Goal: Task Accomplishment & Management: Manage account settings

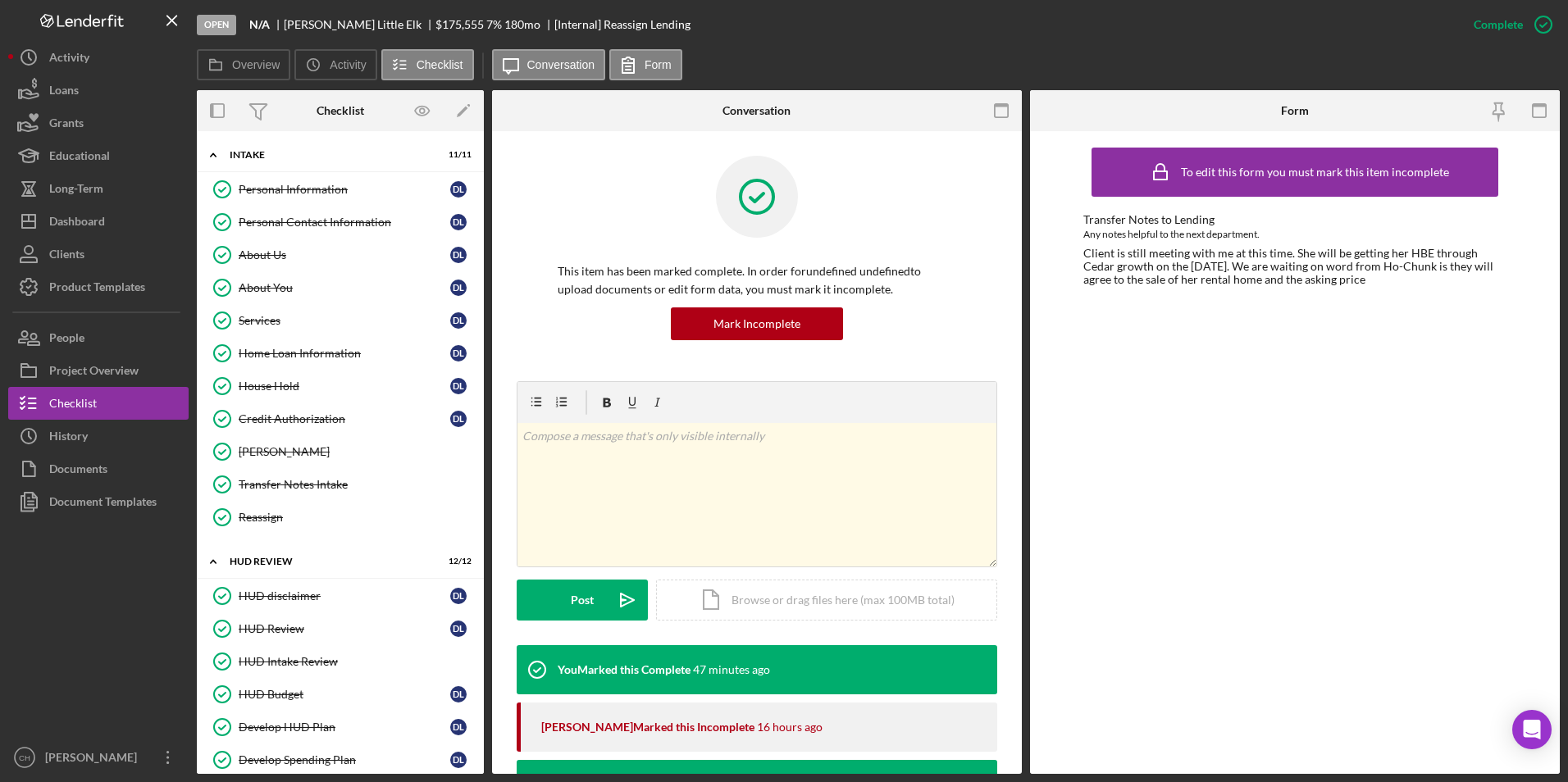
scroll to position [1037, 0]
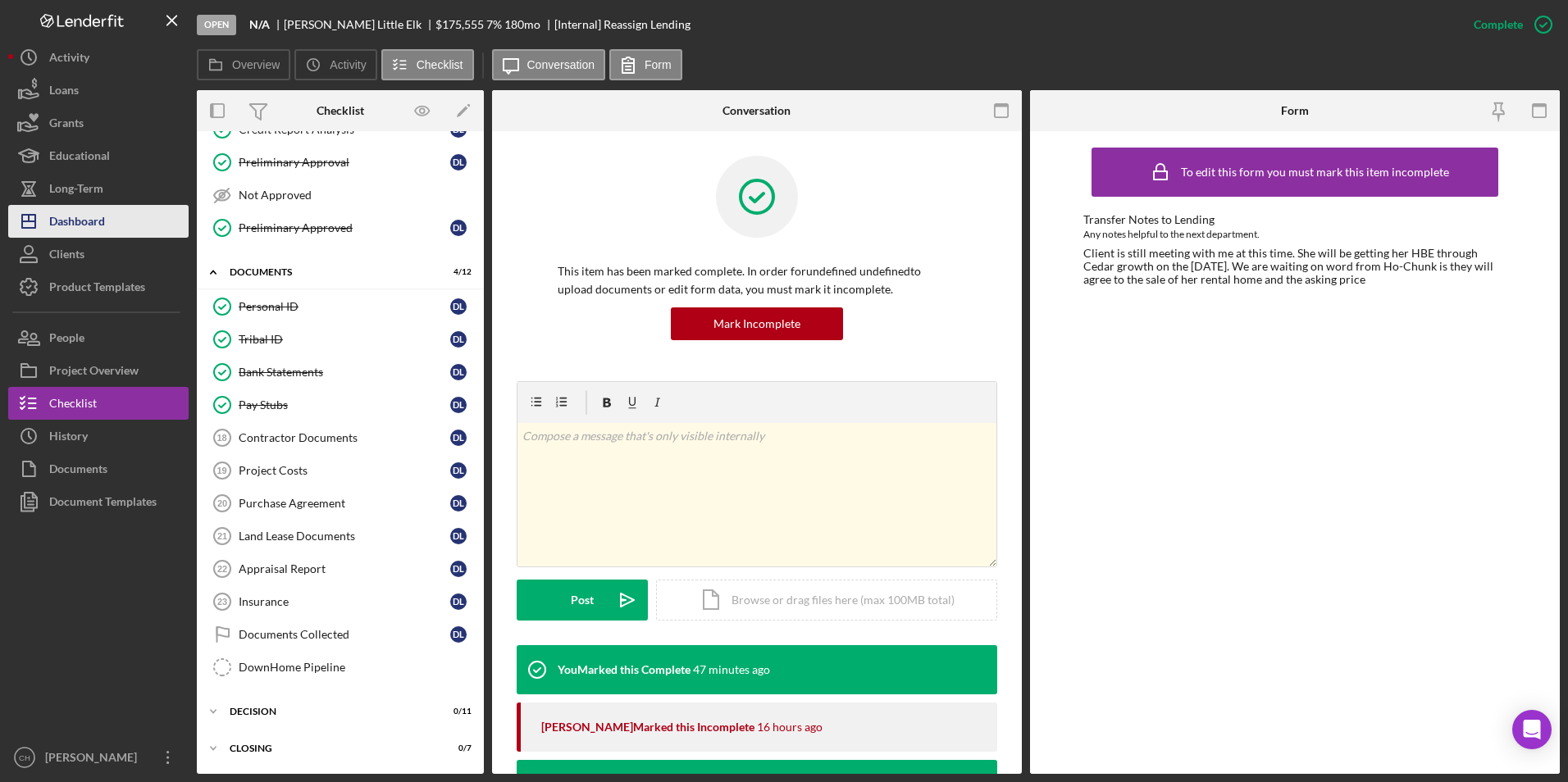
click at [83, 220] on div "Dashboard" at bounding box center [77, 223] width 56 height 37
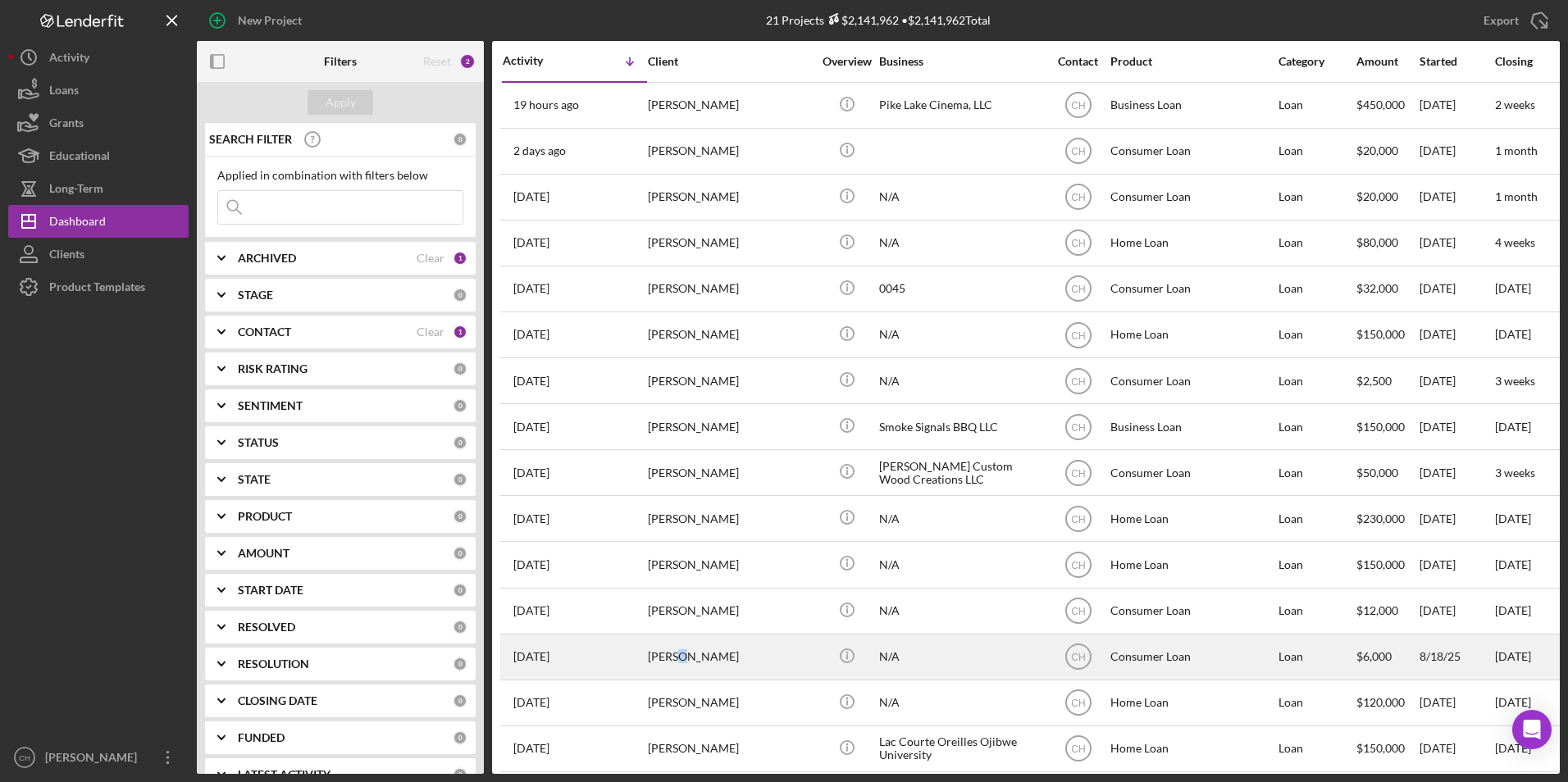
click at [681, 669] on div "[PERSON_NAME]" at bounding box center [730, 657] width 164 height 43
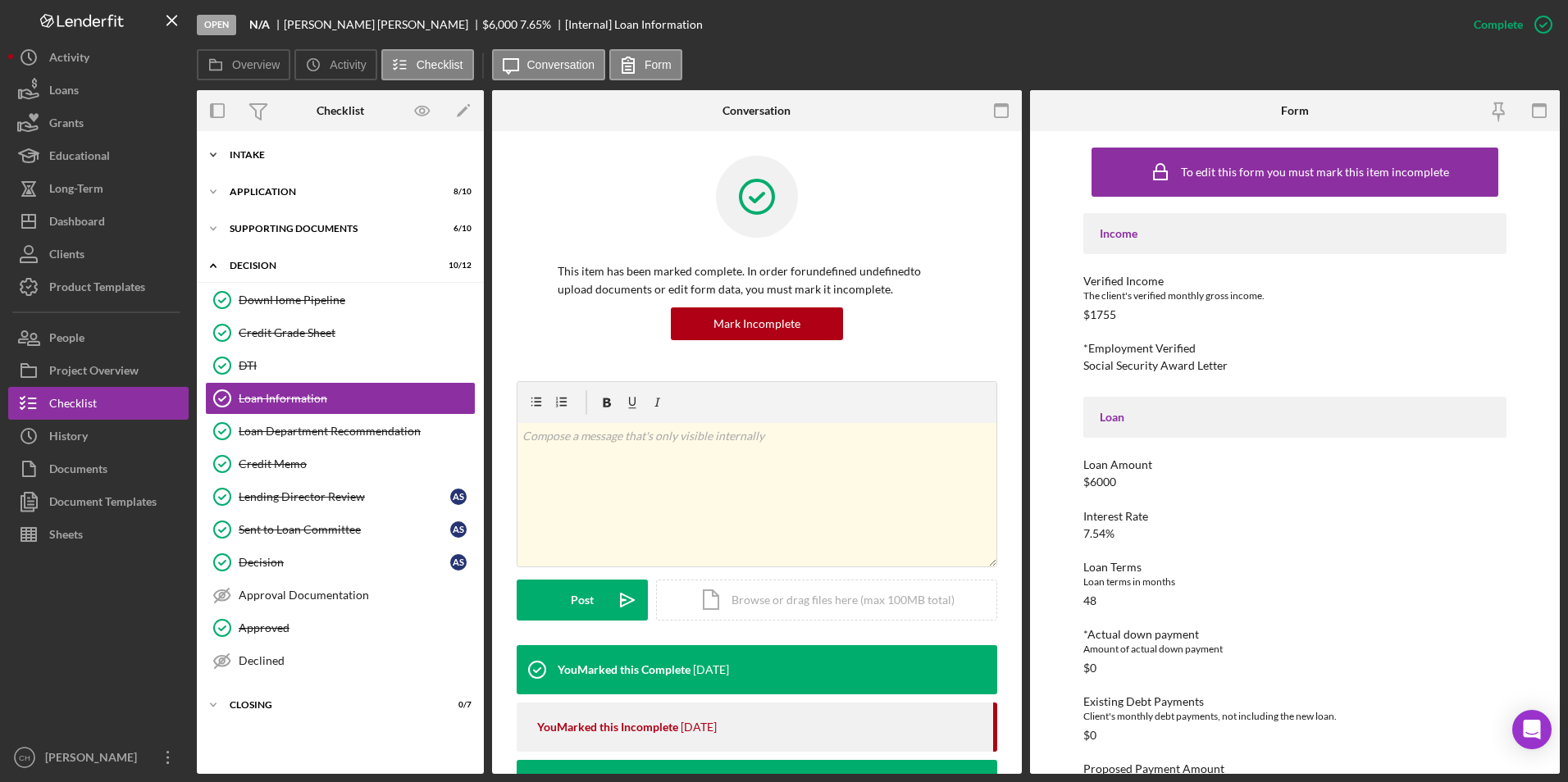
click at [249, 157] on div "Intake" at bounding box center [346, 155] width 234 height 10
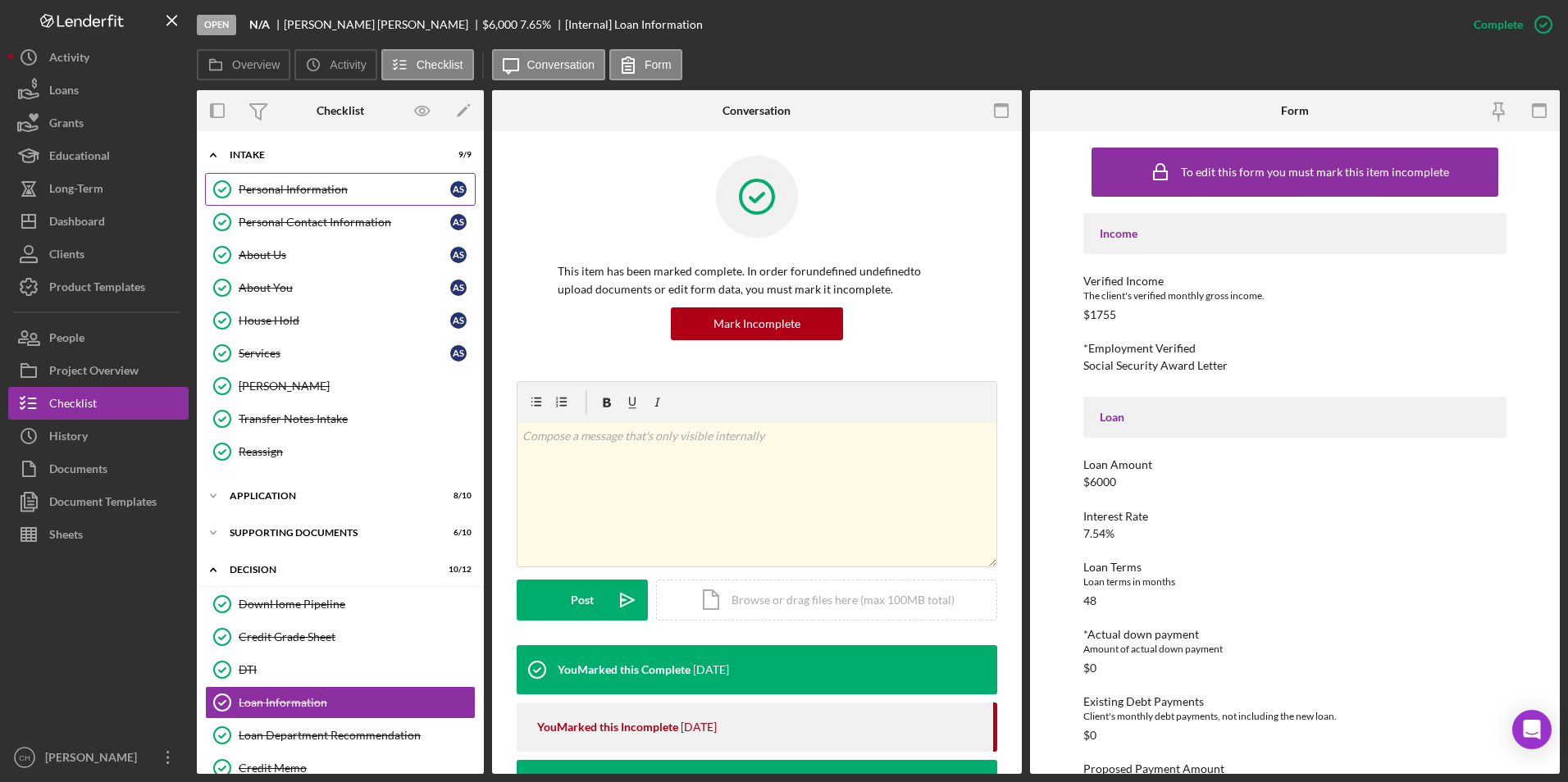
click at [281, 187] on div "Personal Information" at bounding box center [344, 189] width 212 height 13
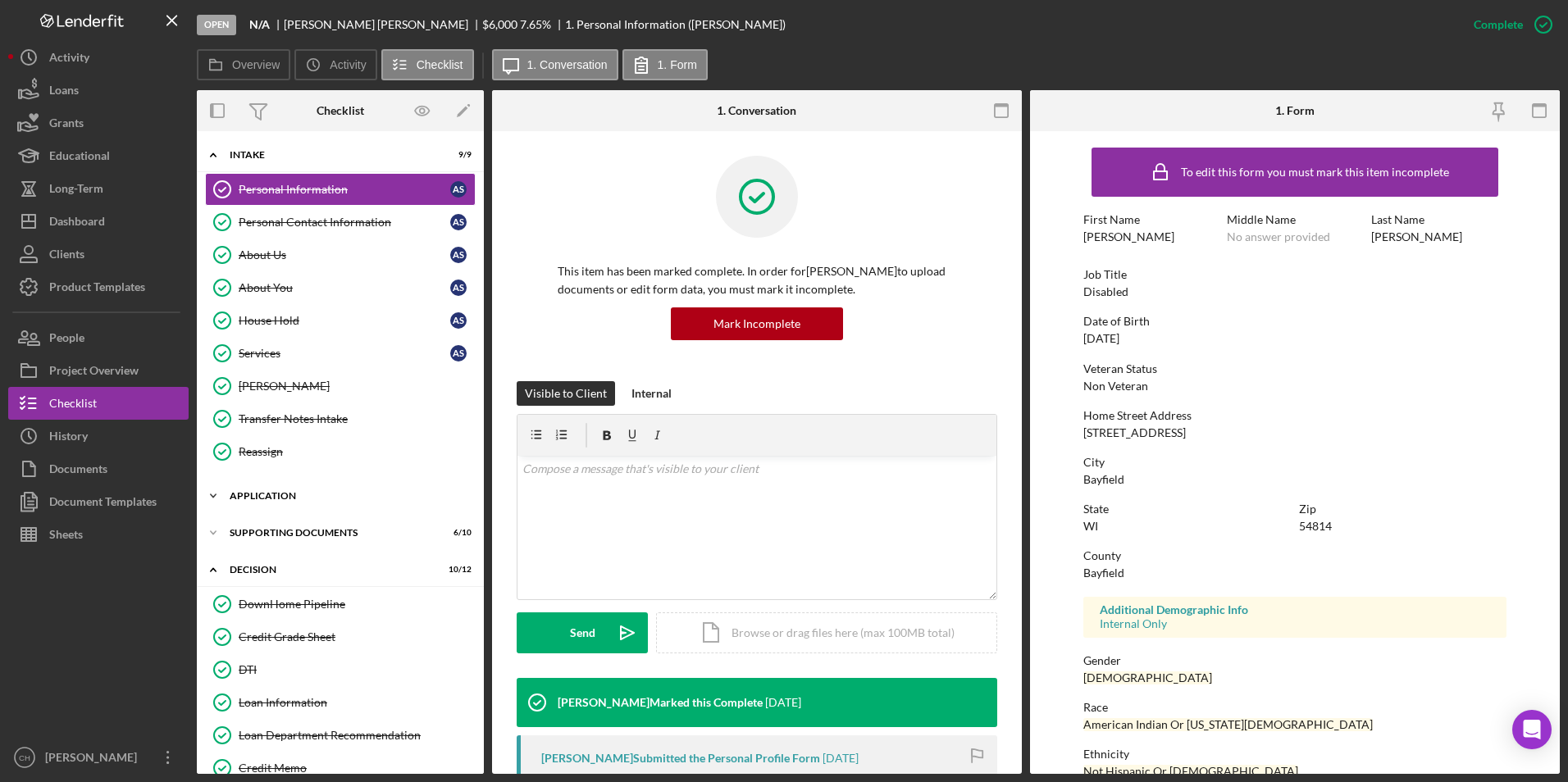
click at [272, 500] on div "Application" at bounding box center [346, 496] width 234 height 10
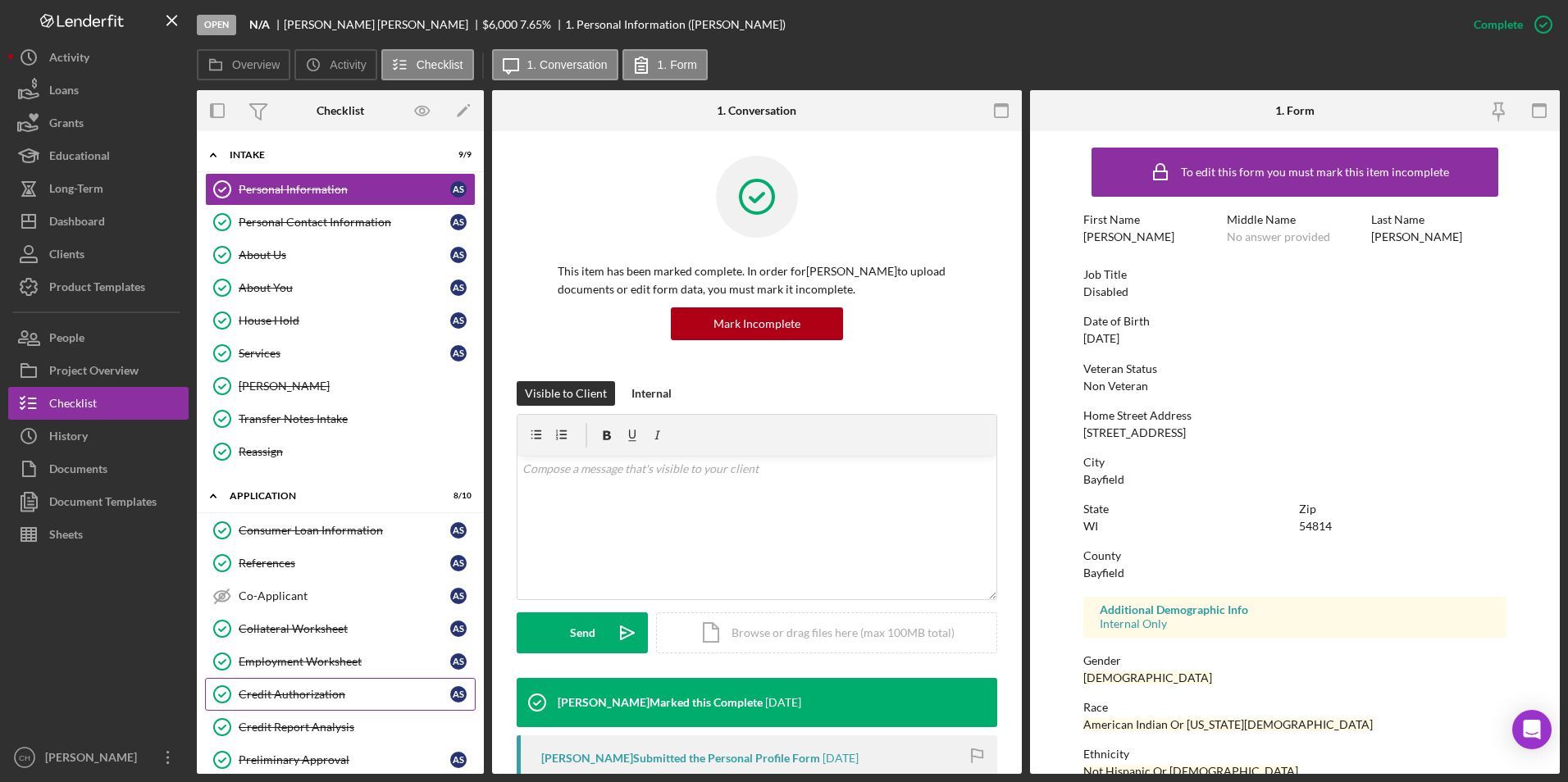
click at [297, 701] on div "Credit Authorization" at bounding box center [344, 694] width 212 height 13
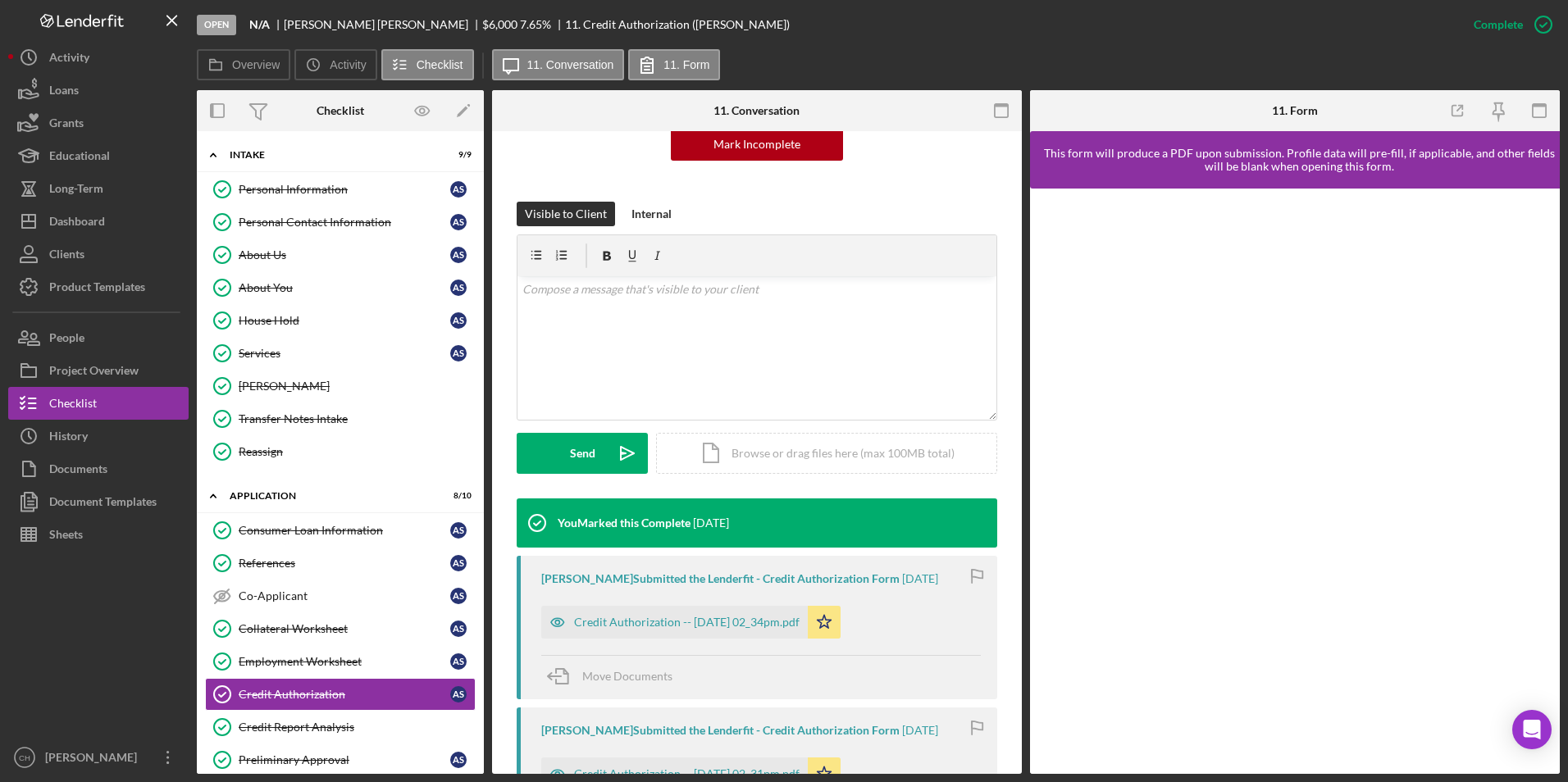
scroll to position [246, 0]
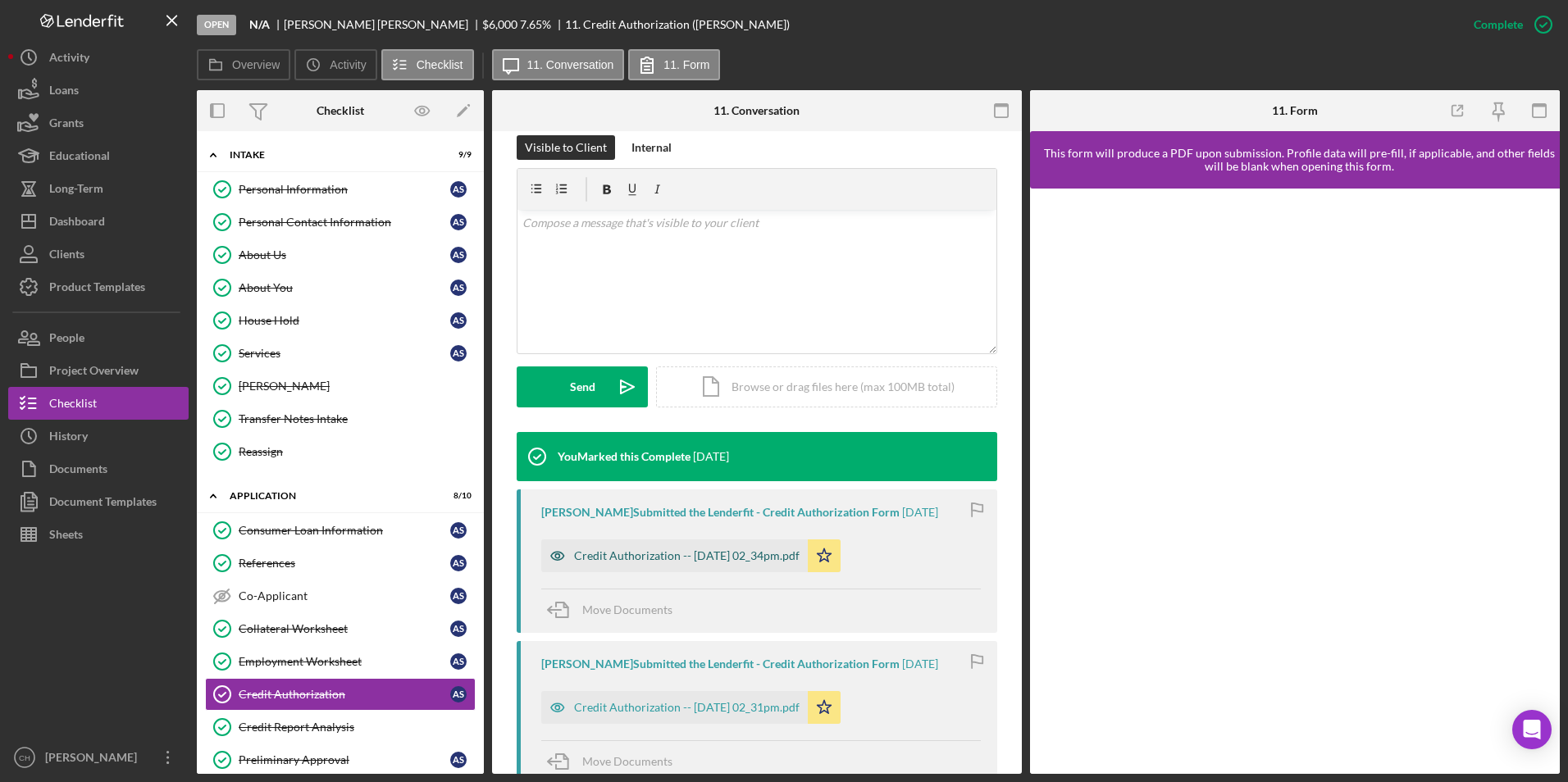
click at [721, 556] on div "Credit Authorization -- [DATE] 02_34pm.pdf" at bounding box center [686, 556] width 225 height 13
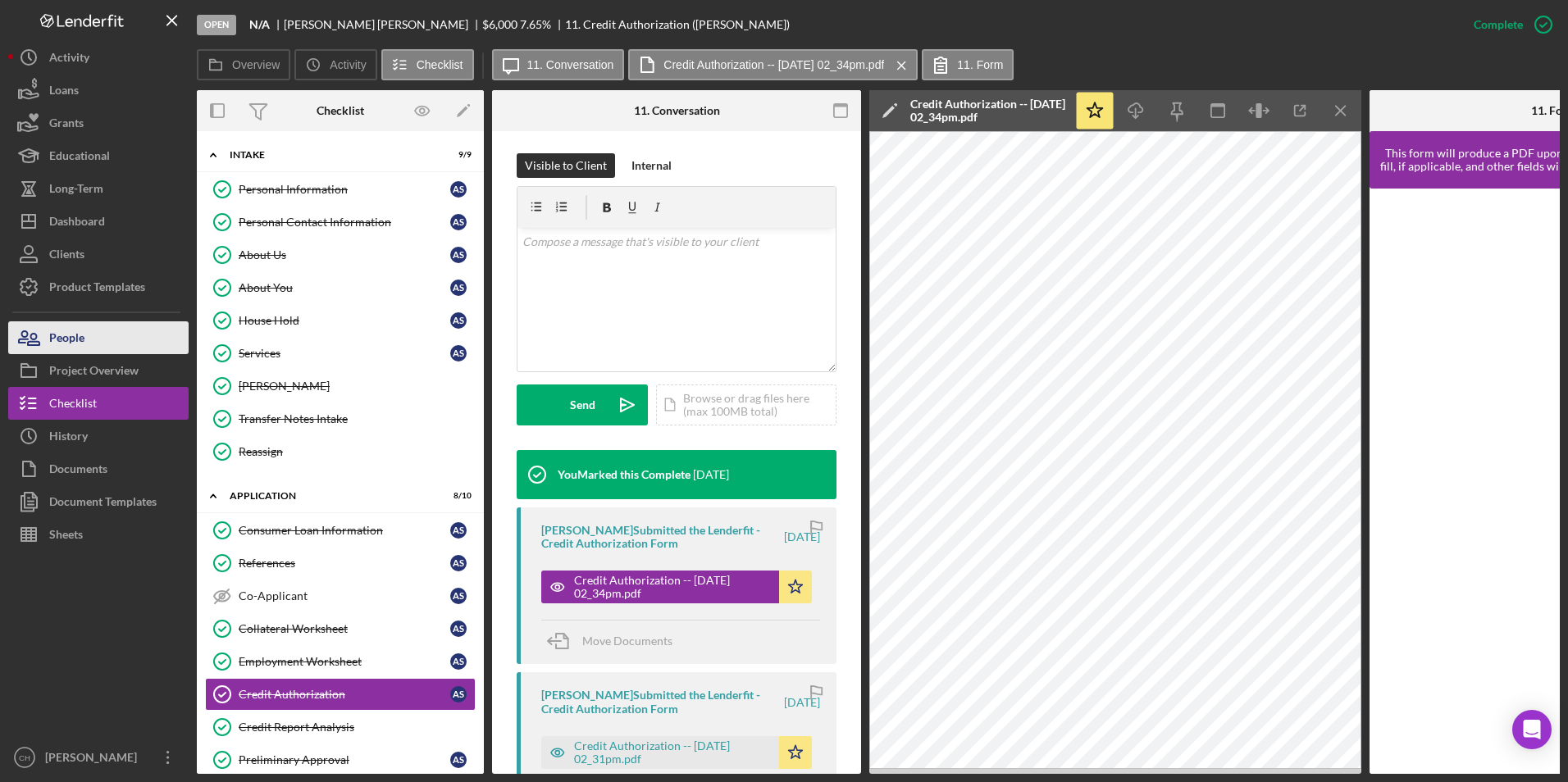
click at [71, 338] on div "People" at bounding box center [67, 339] width 35 height 37
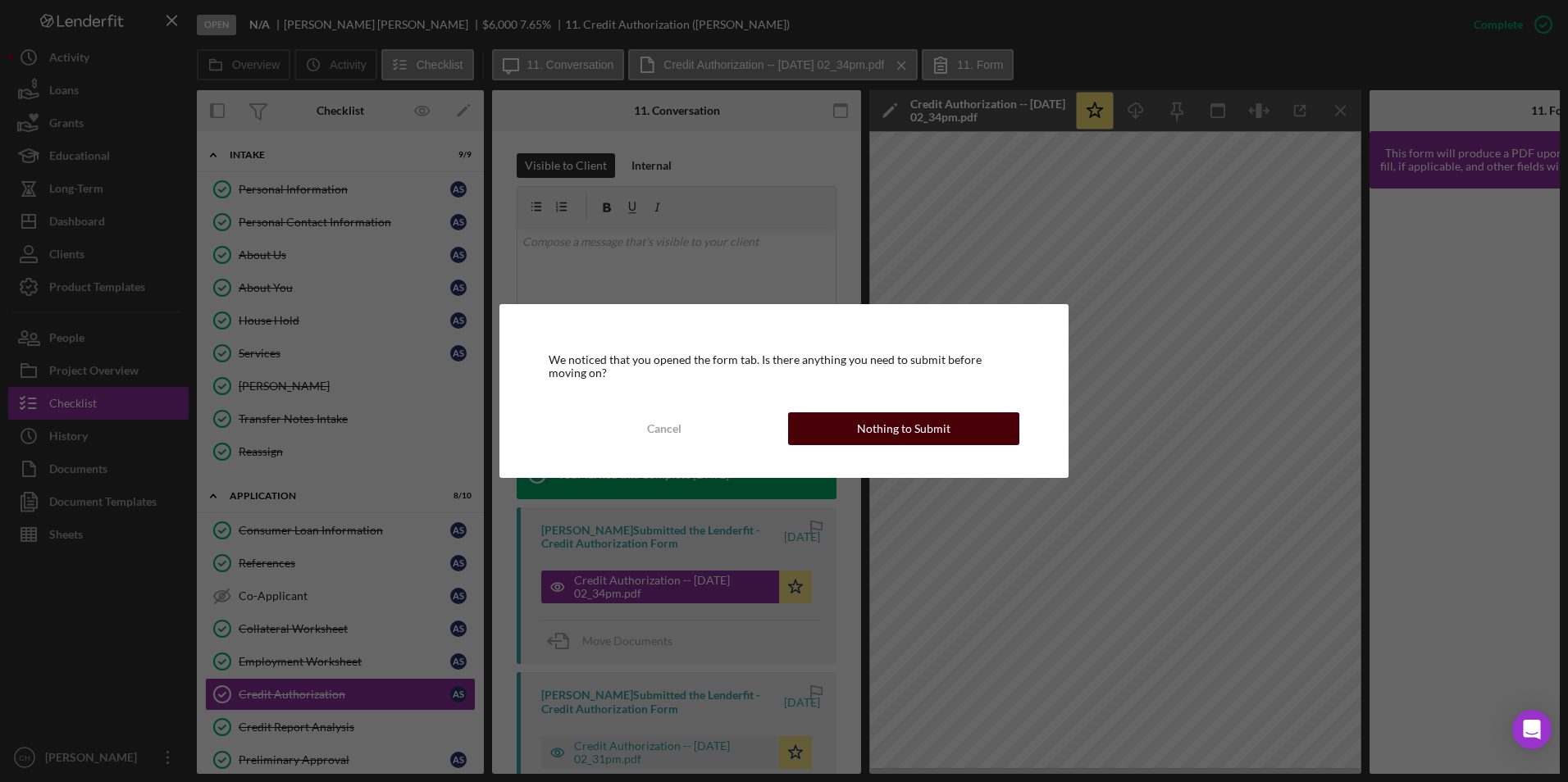
click at [881, 436] on div "Nothing to Submit" at bounding box center [903, 429] width 93 height 33
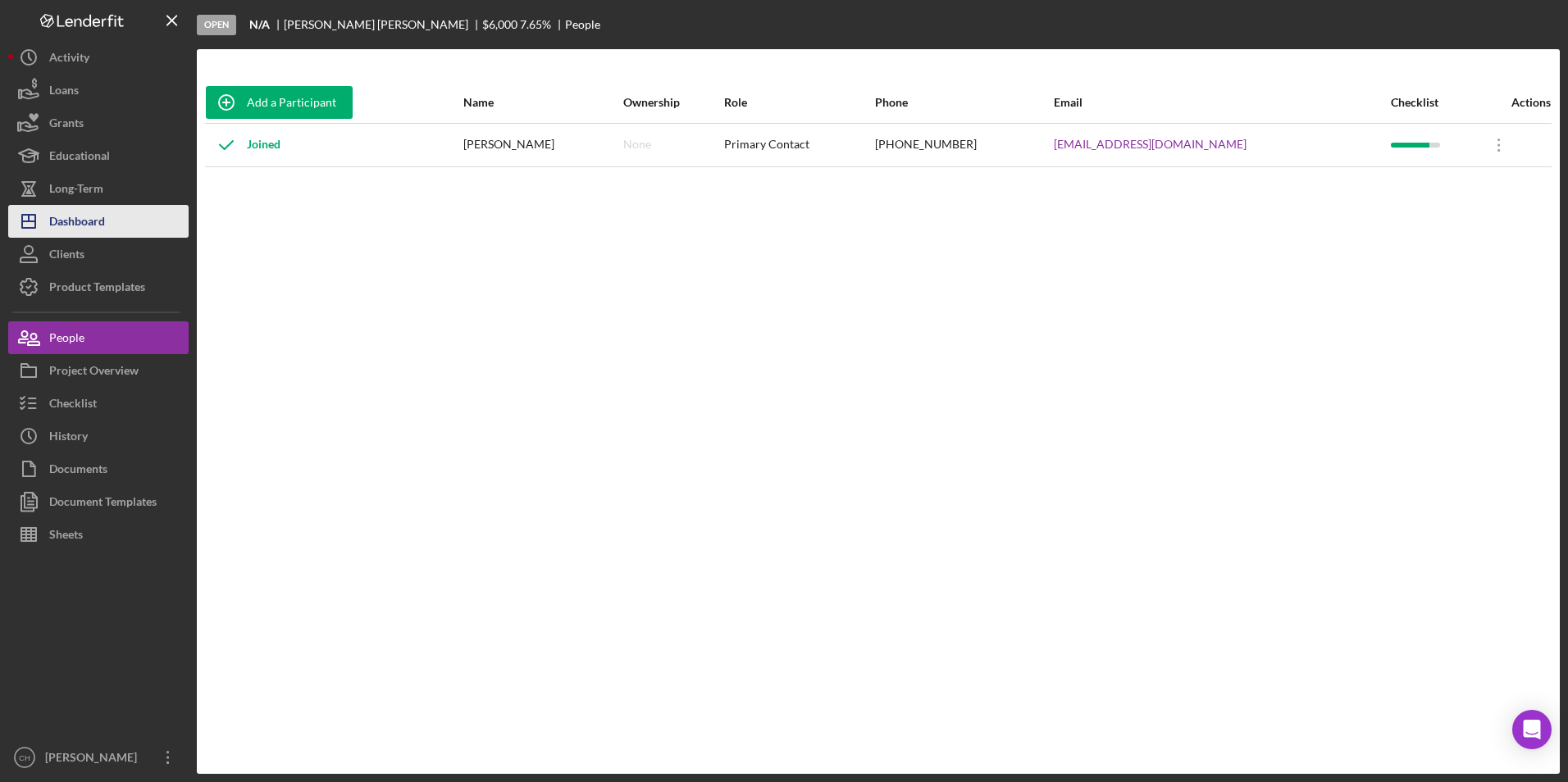
click at [76, 234] on div "Dashboard" at bounding box center [77, 223] width 56 height 37
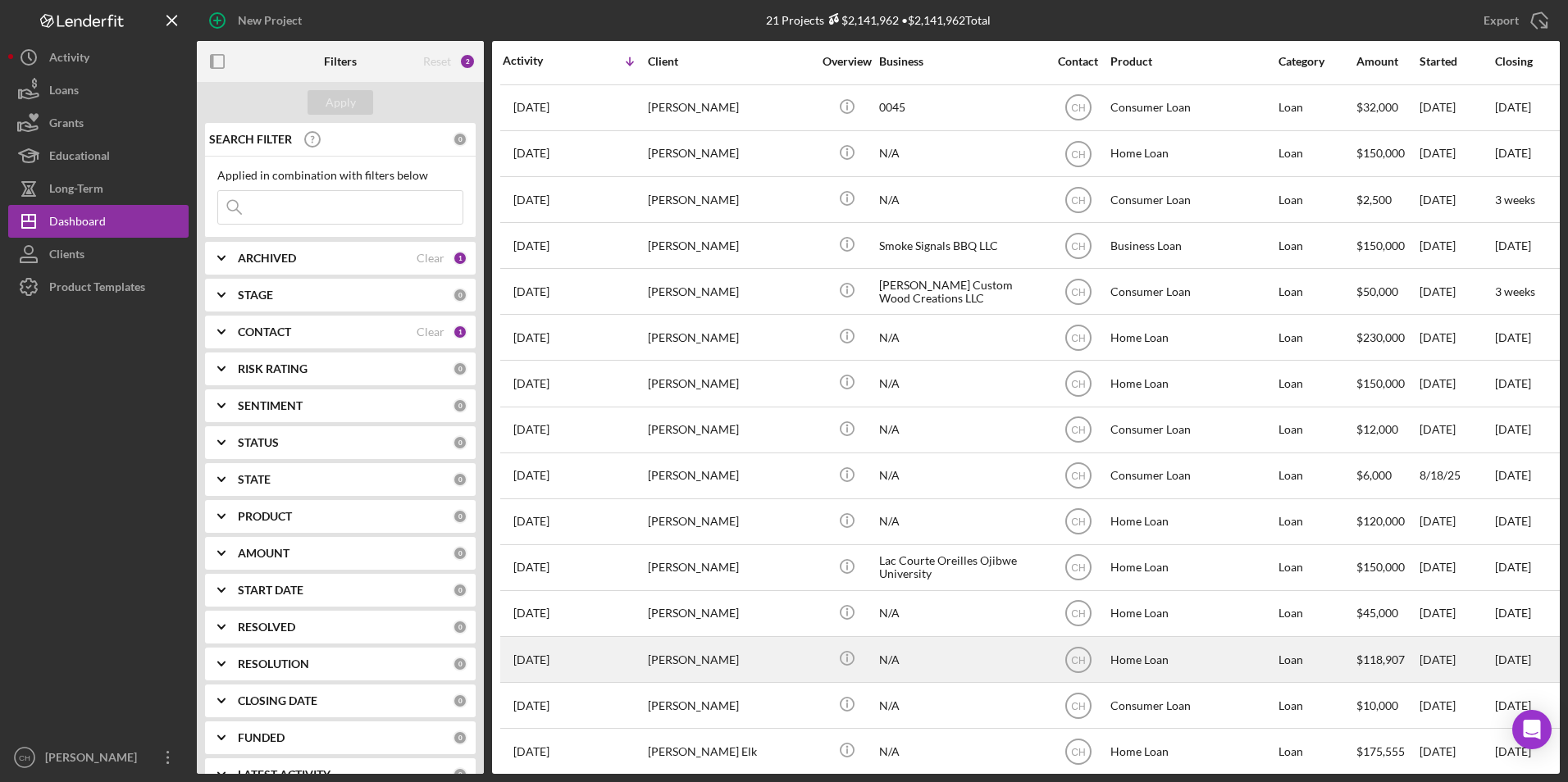
scroll to position [130, 0]
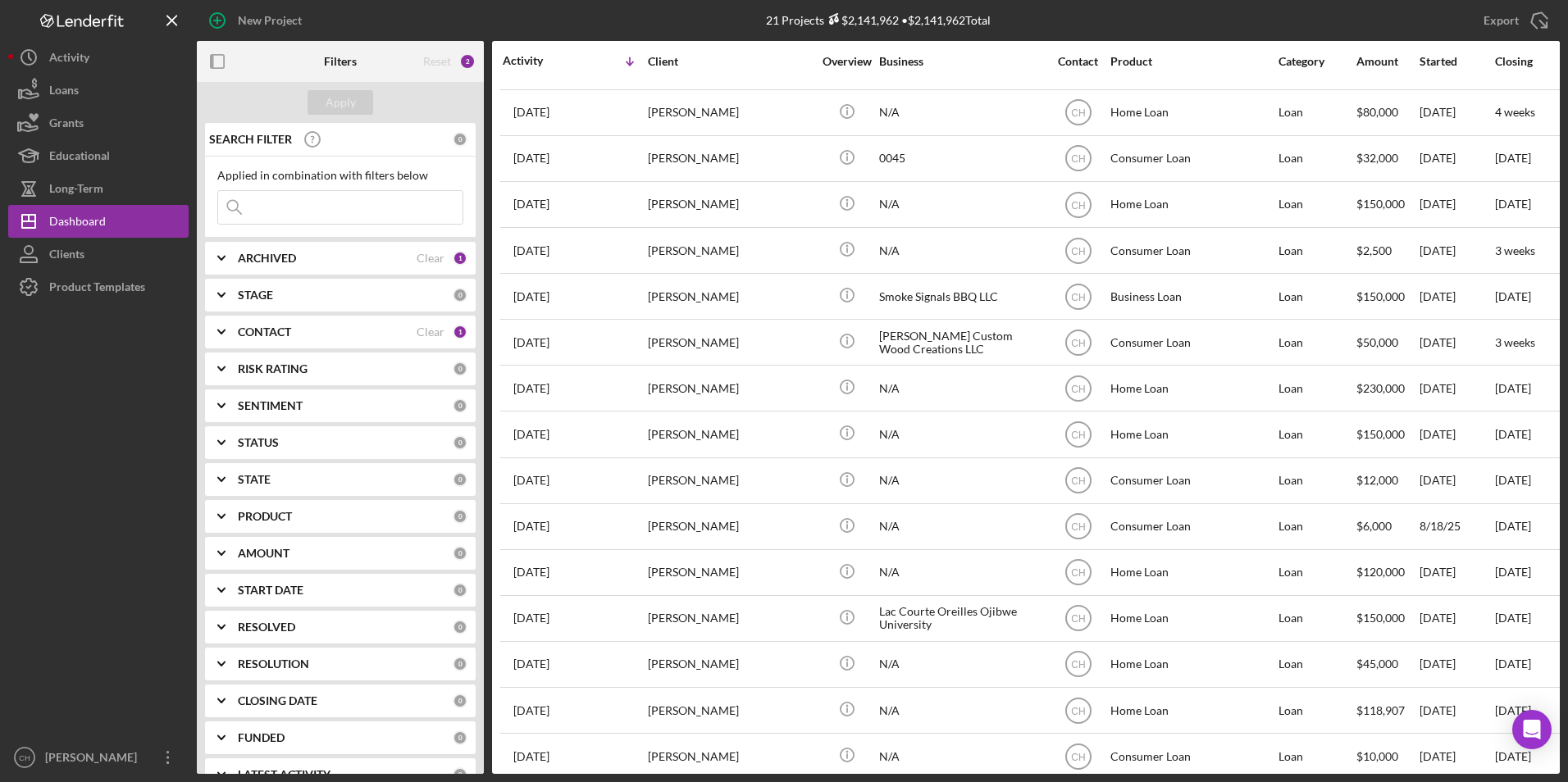
click at [246, 332] on b "CONTACT" at bounding box center [264, 332] width 53 height 13
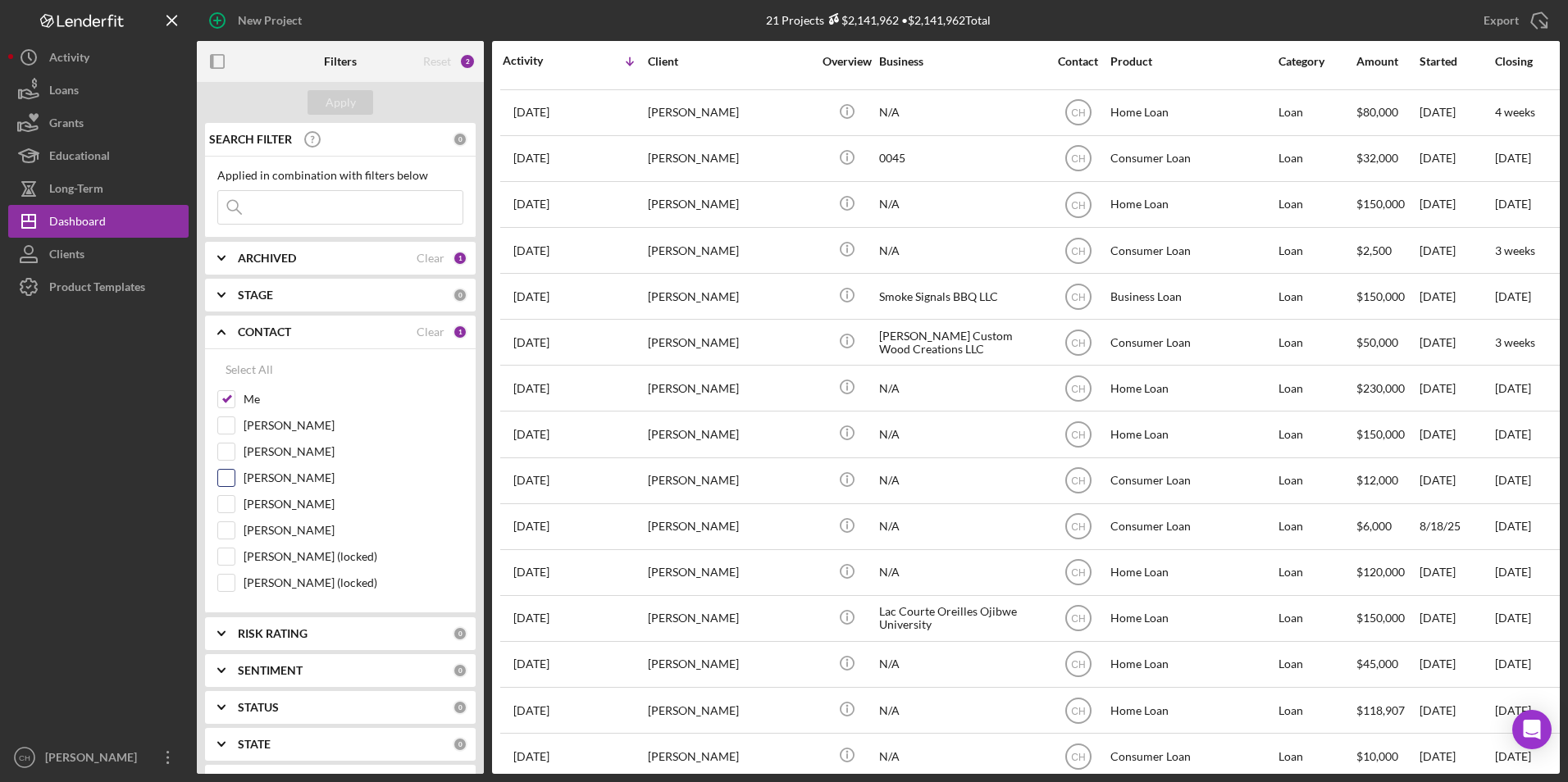
click at [221, 472] on input "[PERSON_NAME]" at bounding box center [227, 478] width 17 height 17
checkbox input "true"
click at [344, 101] on div "Apply" at bounding box center [340, 102] width 30 height 24
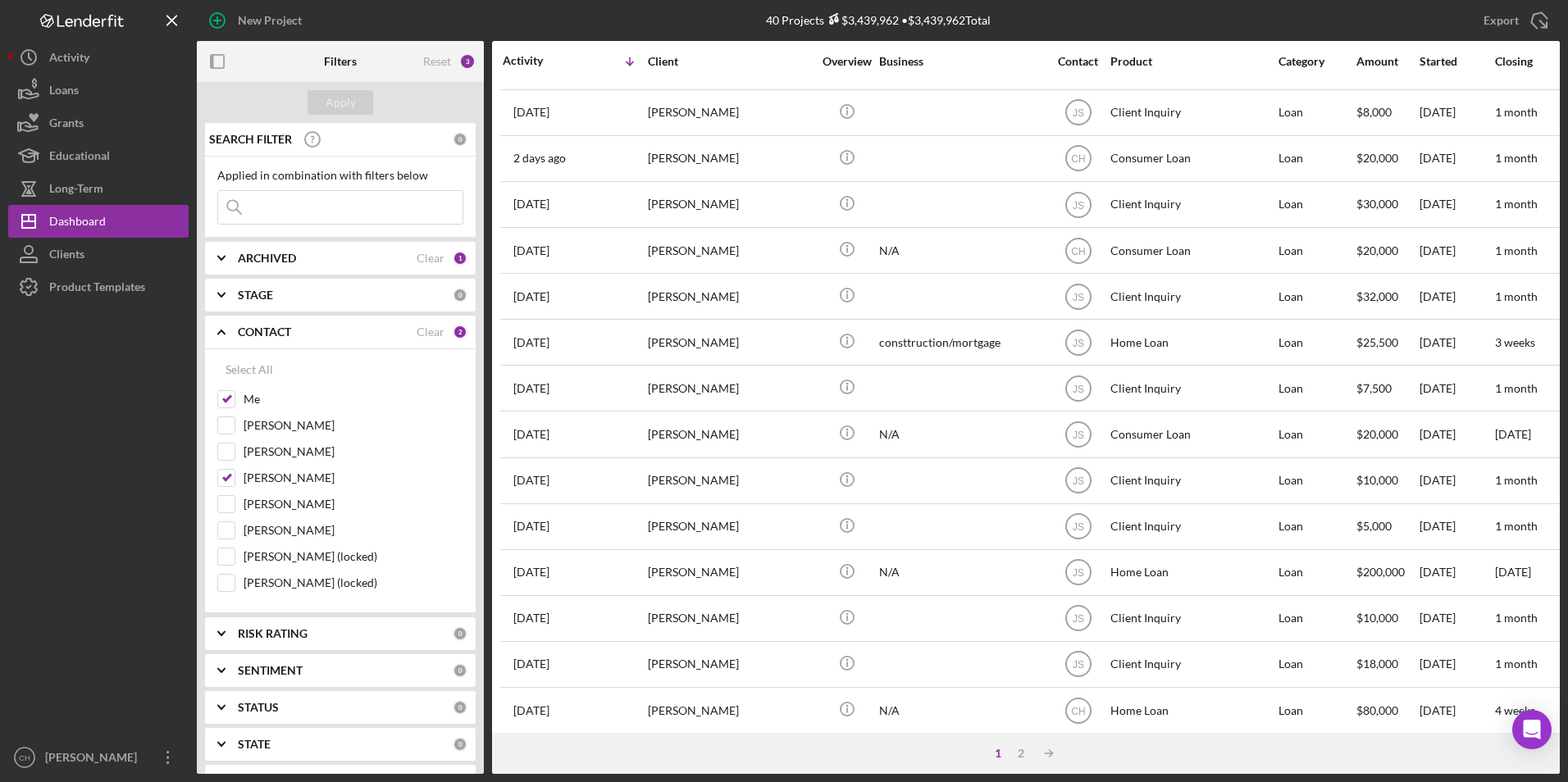
scroll to position [268, 0]
click at [299, 205] on input at bounding box center [340, 207] width 244 height 33
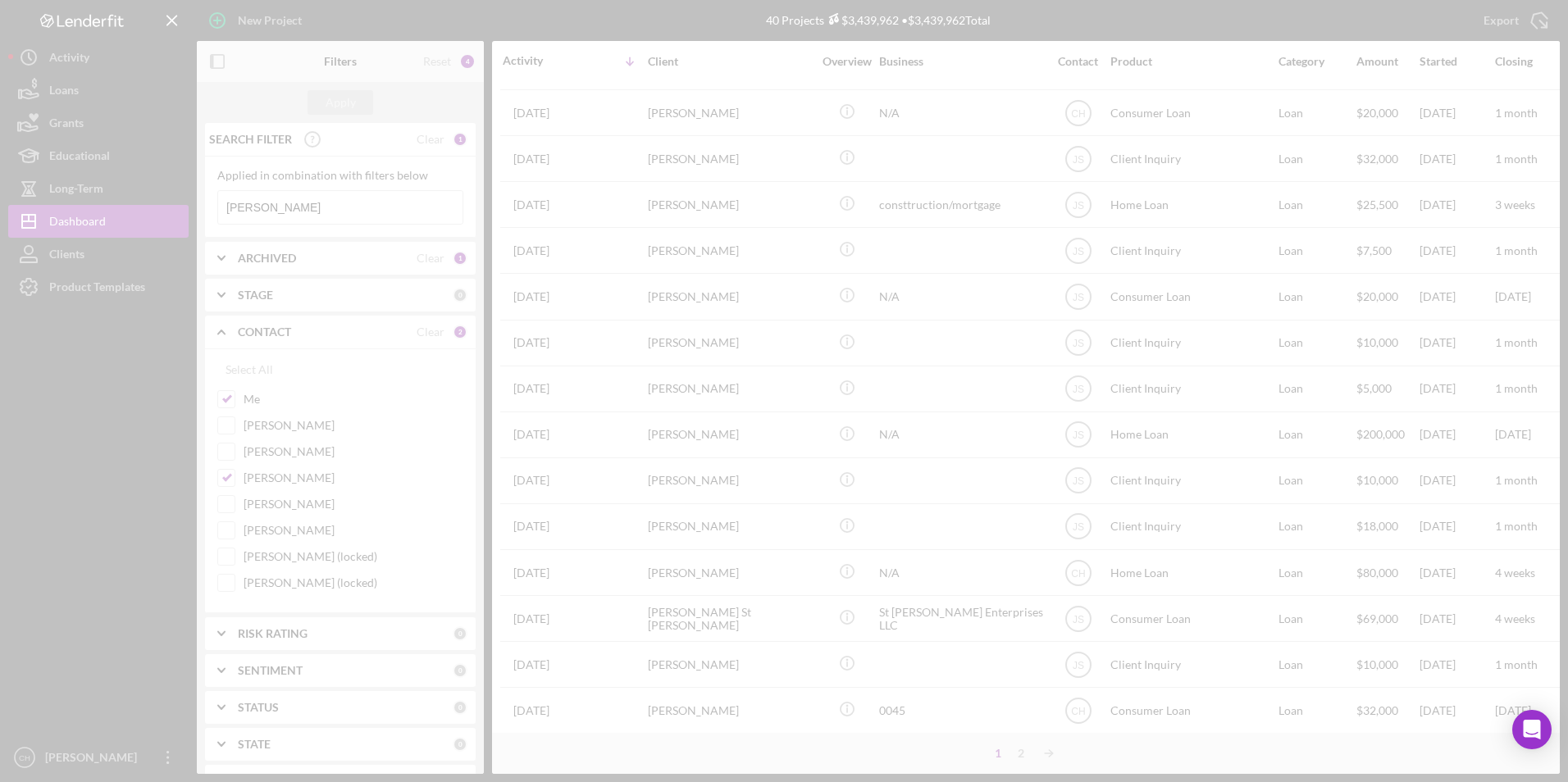
scroll to position [0, 0]
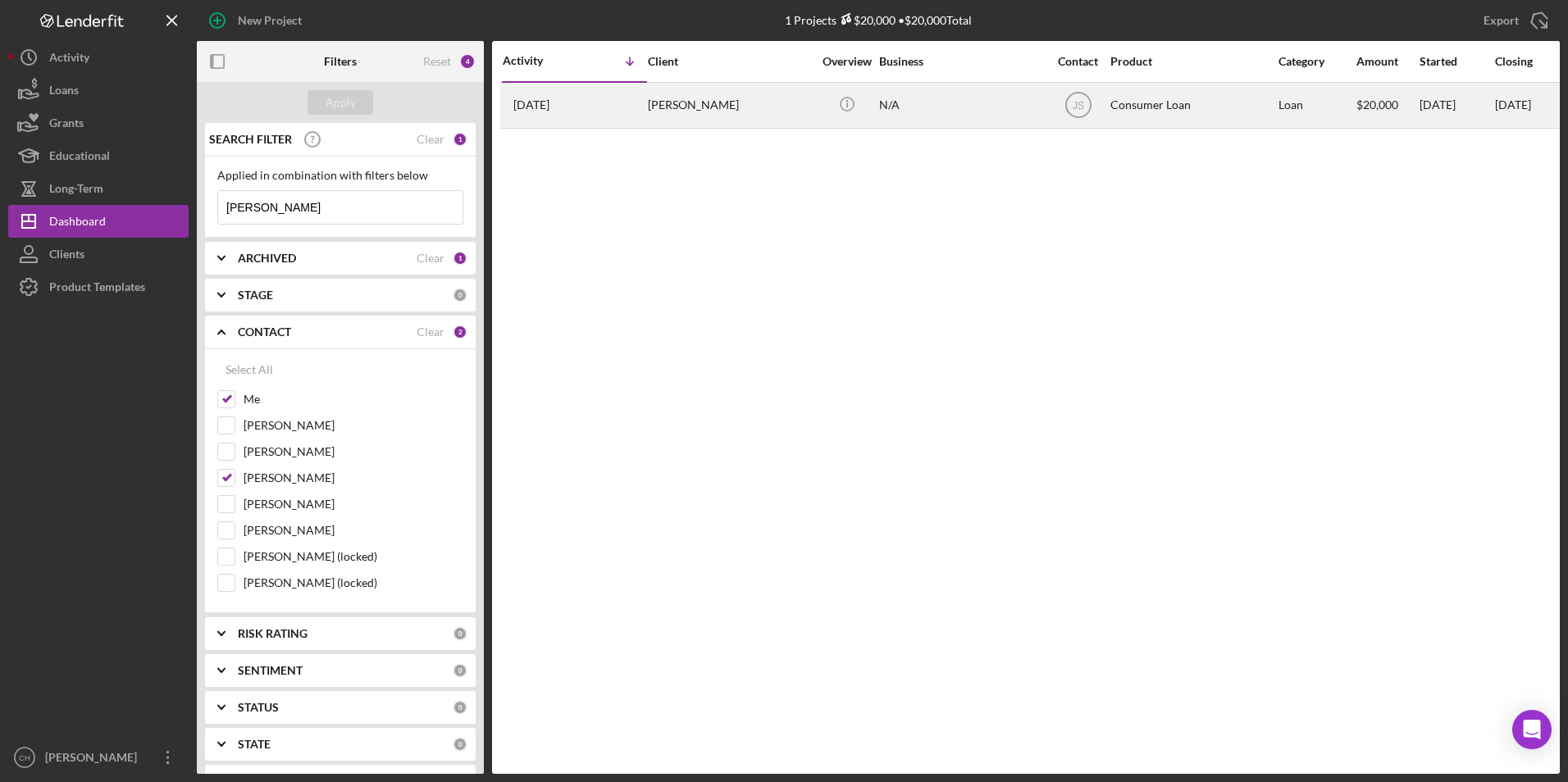
type input "[PERSON_NAME]"
click at [668, 103] on div "[PERSON_NAME]" at bounding box center [730, 105] width 164 height 43
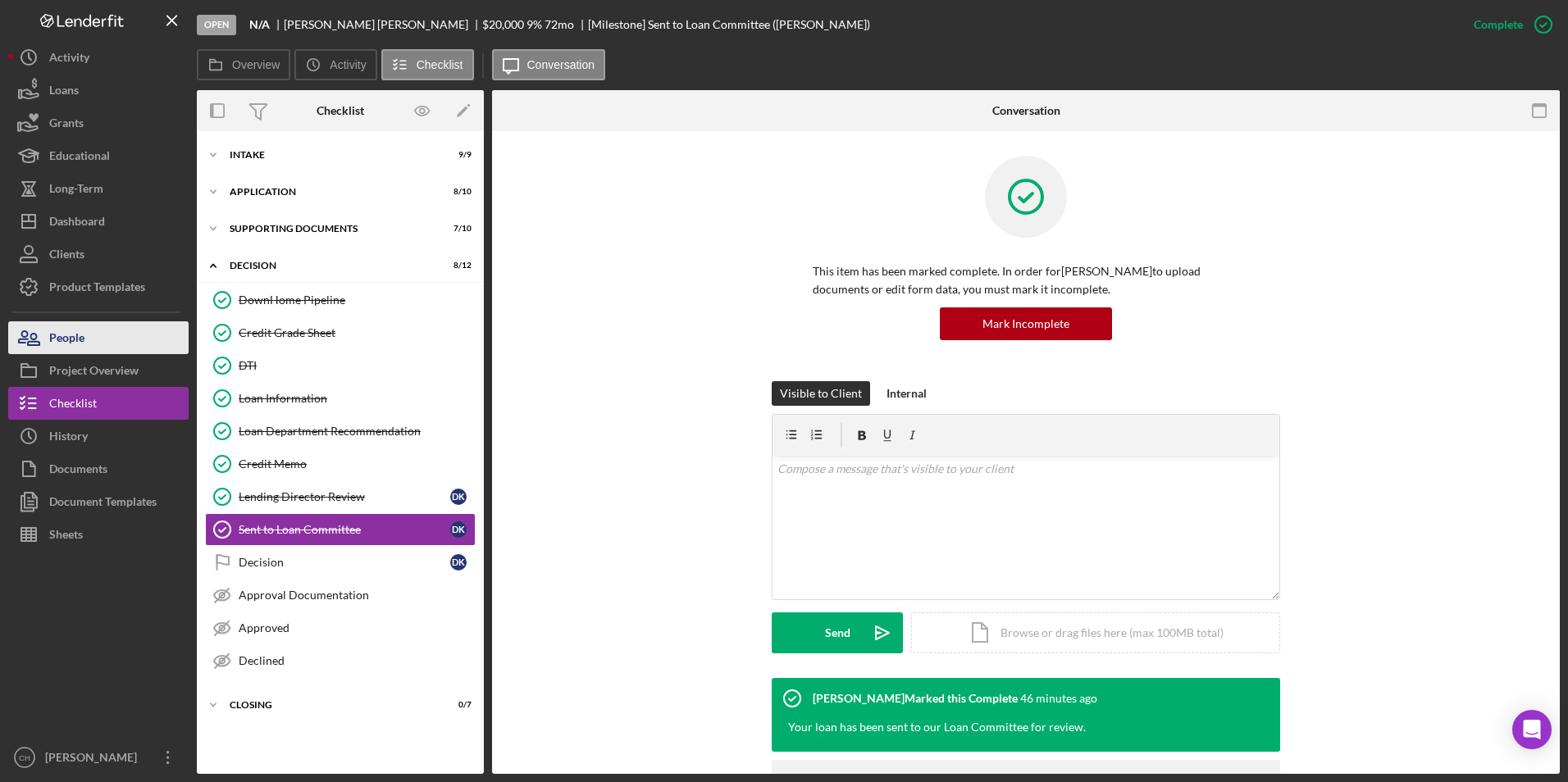
click at [71, 341] on div "People" at bounding box center [67, 339] width 35 height 37
